Goal: Task Accomplishment & Management: Manage account settings

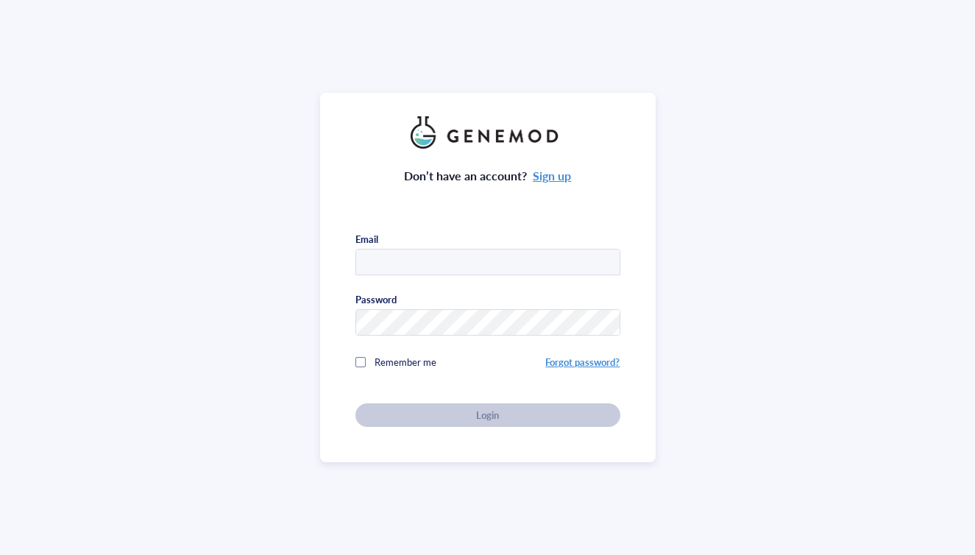
type input "[EMAIL_ADDRESS][DOMAIN_NAME]"
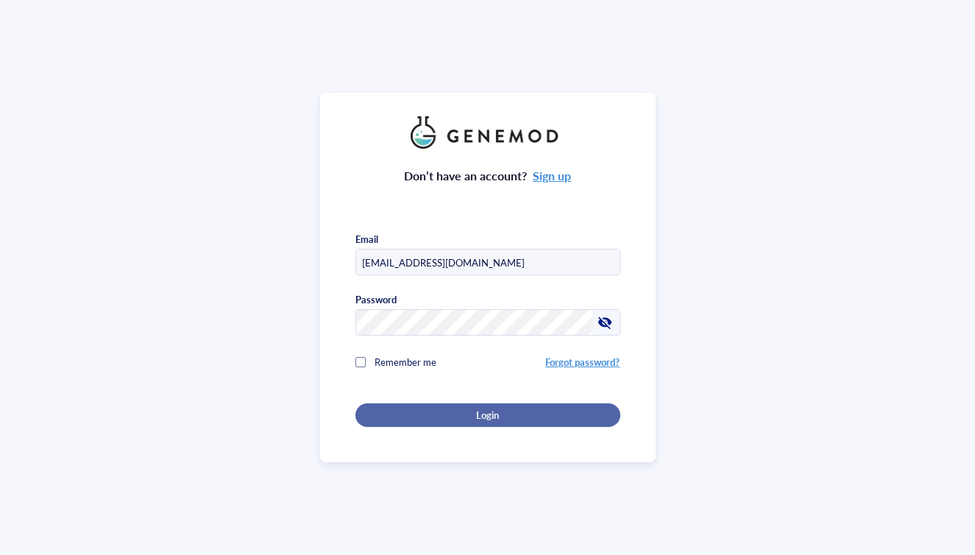
click at [461, 413] on div "Login" at bounding box center [488, 414] width 218 height 13
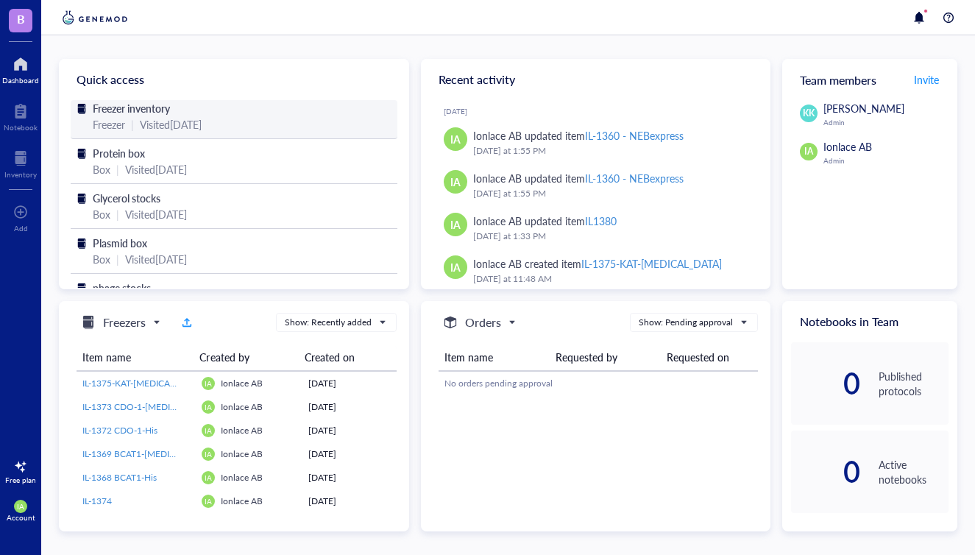
click at [152, 128] on div "Visited [DATE]" at bounding box center [171, 124] width 62 height 16
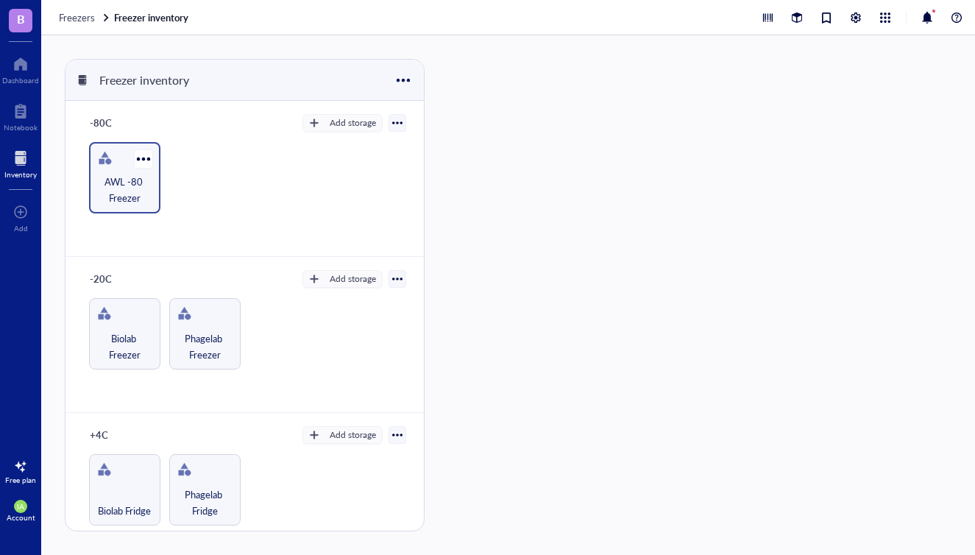
click at [121, 183] on span "AWL -80 Freezer" at bounding box center [124, 190] width 57 height 32
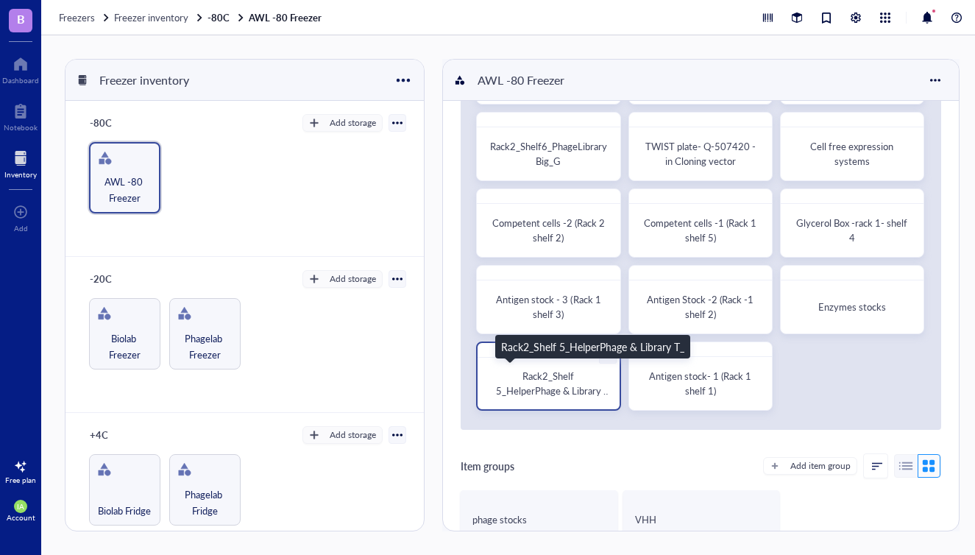
scroll to position [134, 0]
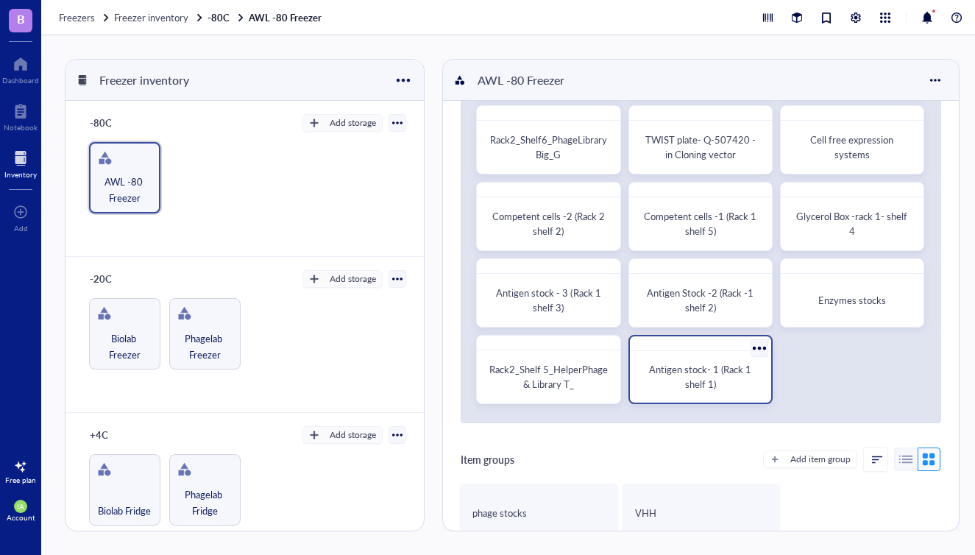
click at [689, 374] on span "Antigen stock- 1 (Rack 1 shelf 1)" at bounding box center [701, 376] width 104 height 29
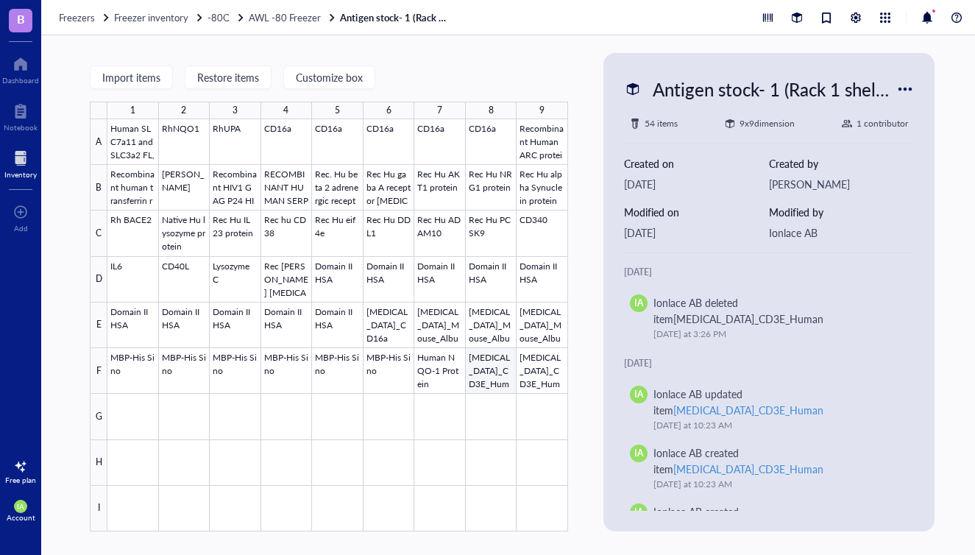
click at [492, 371] on div at bounding box center [337, 325] width 461 height 412
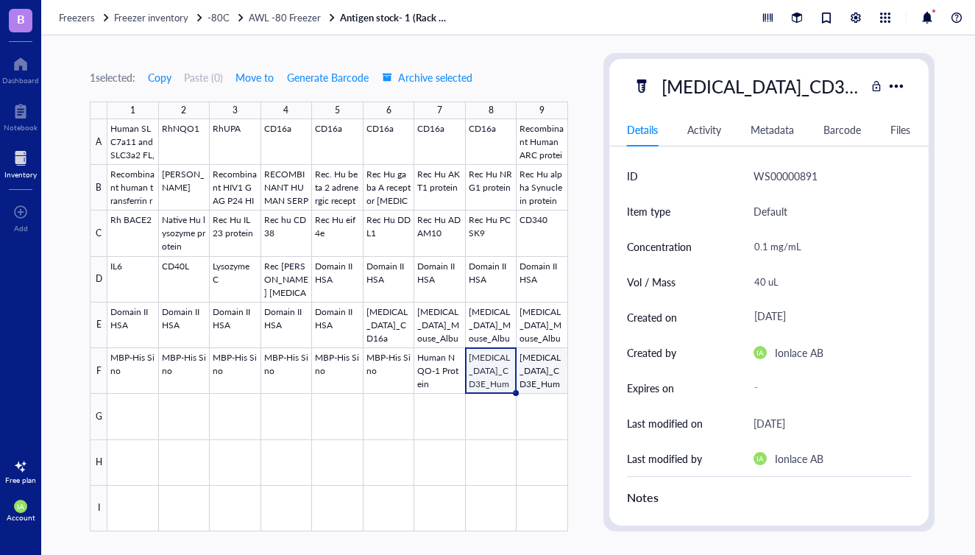
click at [551, 374] on div at bounding box center [337, 325] width 461 height 412
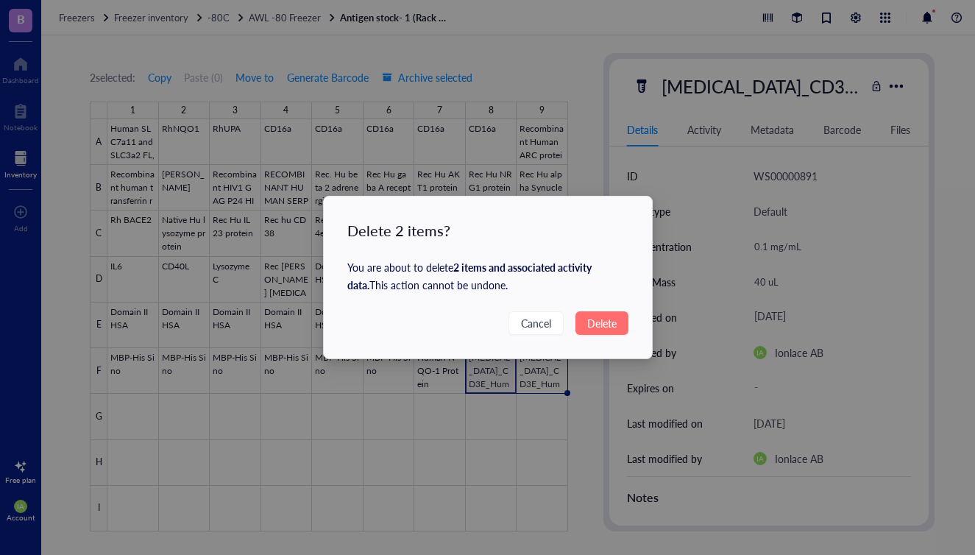
click at [595, 324] on span "Delete" at bounding box center [601, 323] width 29 height 16
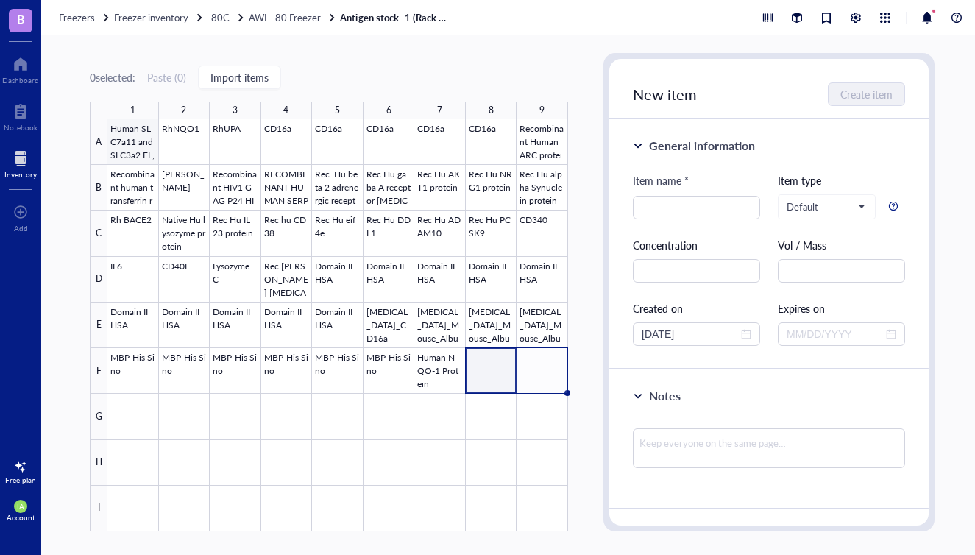
click at [146, 145] on div at bounding box center [337, 325] width 461 height 412
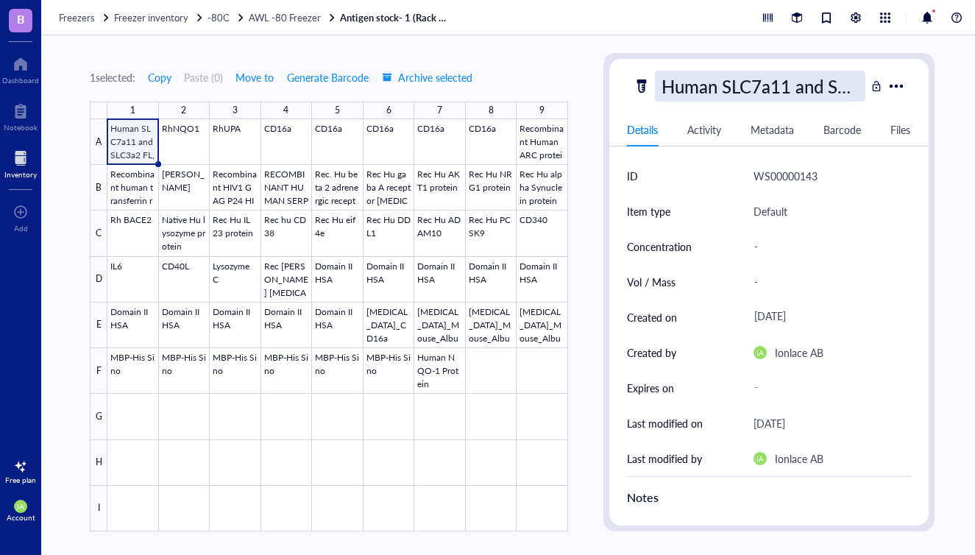
click at [772, 91] on div "Human SLC7a11 and SLC3a2 FL, Flag tag, HIS tag" at bounding box center [760, 86] width 210 height 31
click at [420, 321] on div at bounding box center [337, 325] width 461 height 412
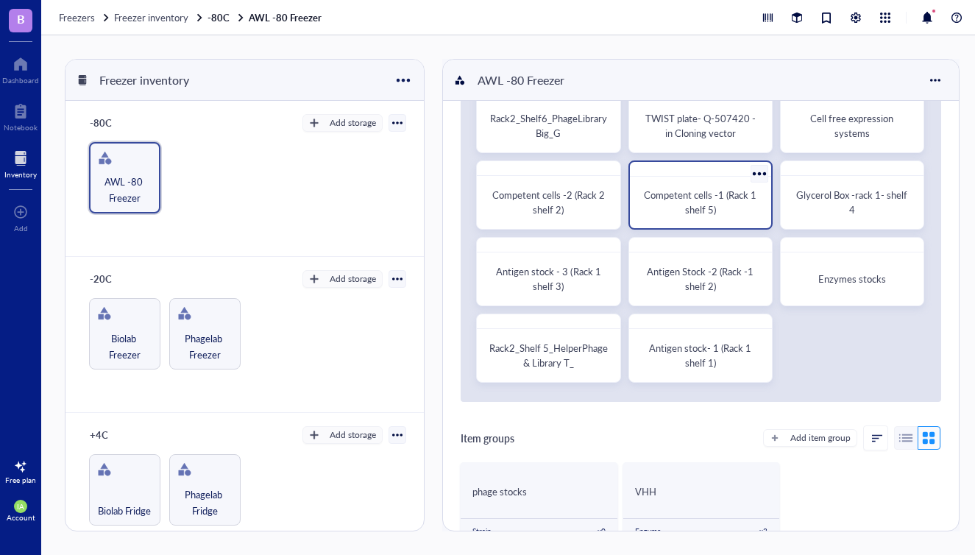
scroll to position [202, 0]
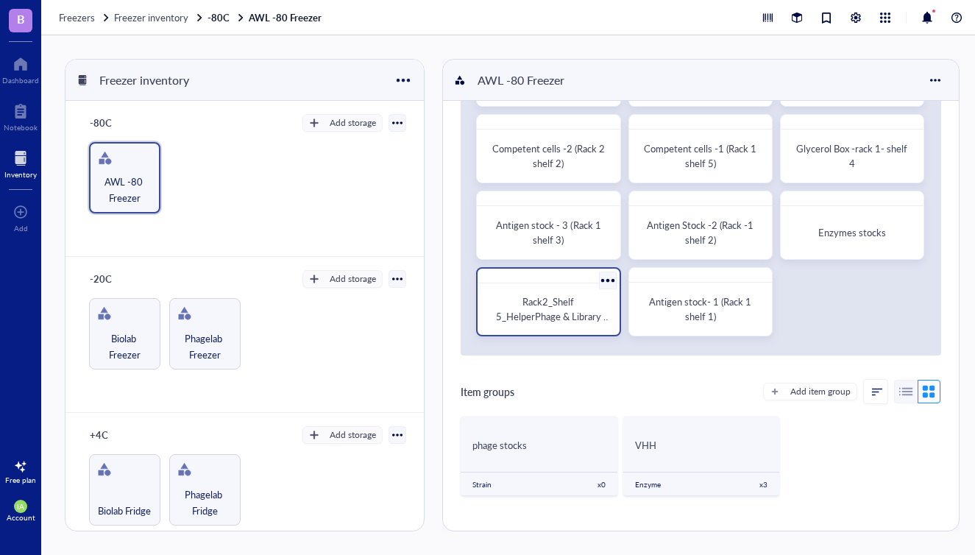
click at [556, 316] on span "Rack2_Shelf 5_HelperPhage & Library T_" at bounding box center [553, 315] width 115 height 43
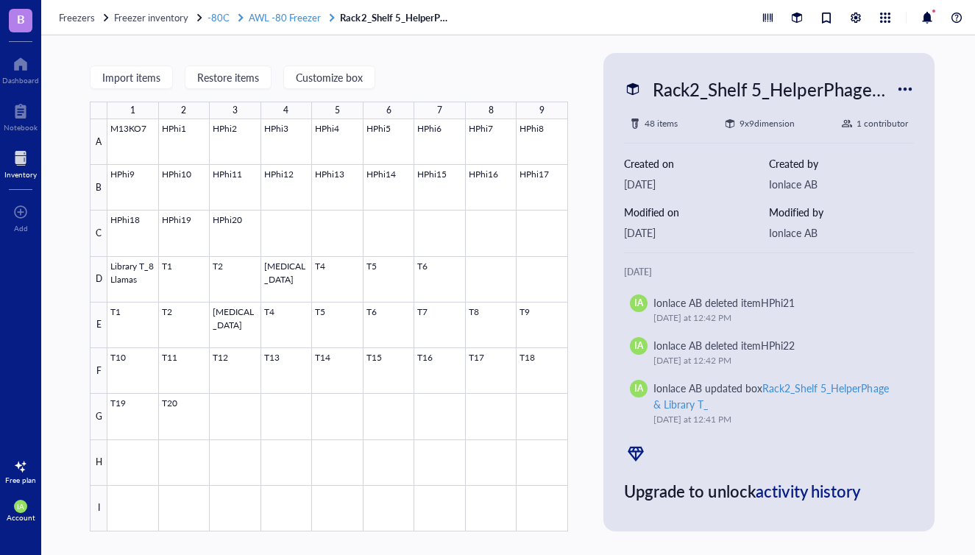
click at [293, 15] on span "AWL -80 Freezer" at bounding box center [285, 17] width 72 height 14
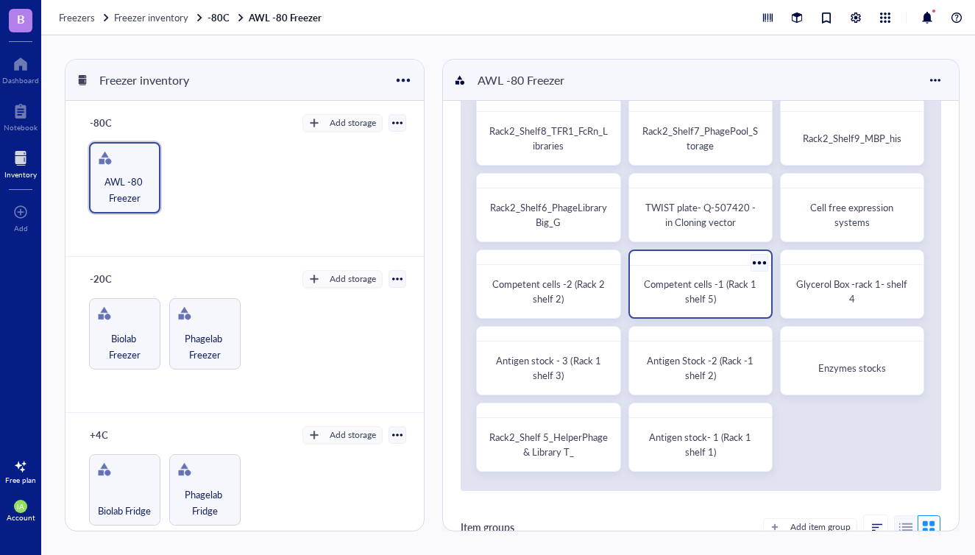
scroll to position [75, 0]
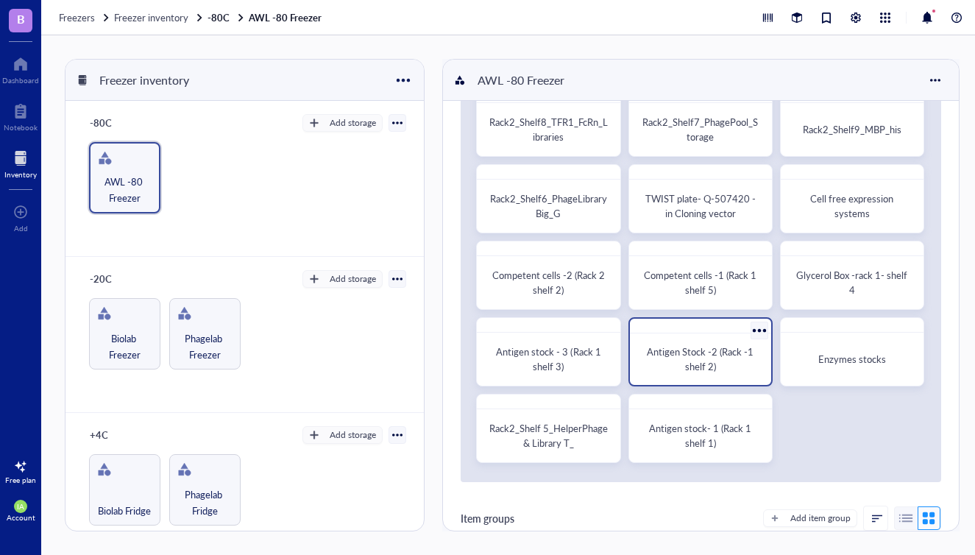
click at [701, 362] on span "Antigen Stock -2 (Rack -1 shelf 2)" at bounding box center [701, 358] width 109 height 29
